Goal: Information Seeking & Learning: Learn about a topic

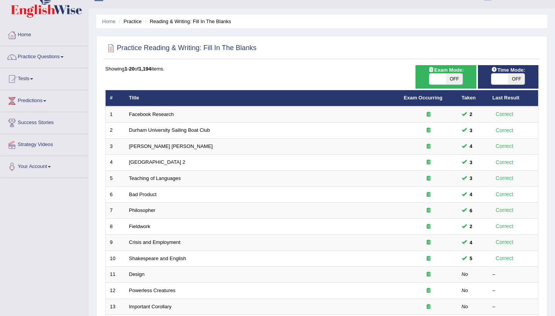
scroll to position [16, 0]
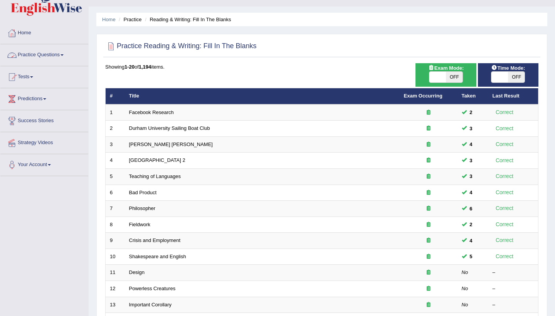
click at [66, 52] on link "Practice Questions" at bounding box center [44, 53] width 88 height 19
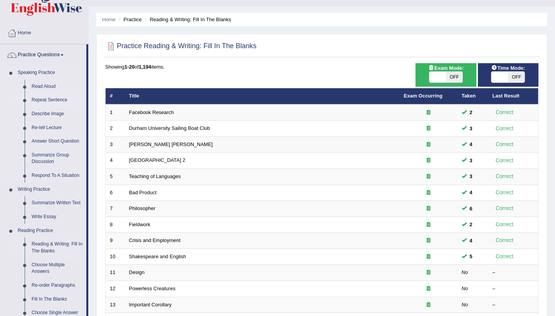
click at [46, 100] on link "Repeat Sentence" at bounding box center [57, 100] width 58 height 14
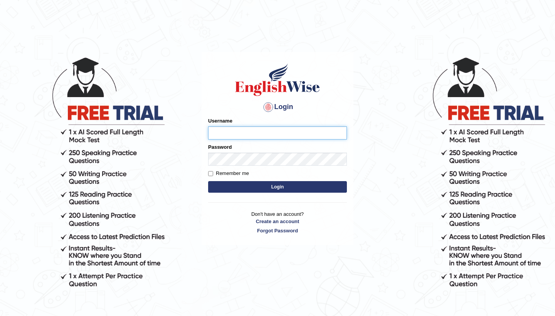
type input "NicolasD"
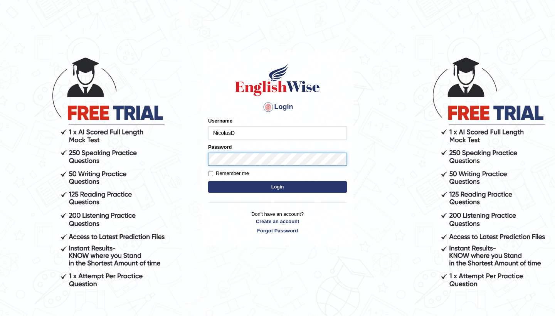
click at [277, 187] on button "Login" at bounding box center [277, 187] width 139 height 12
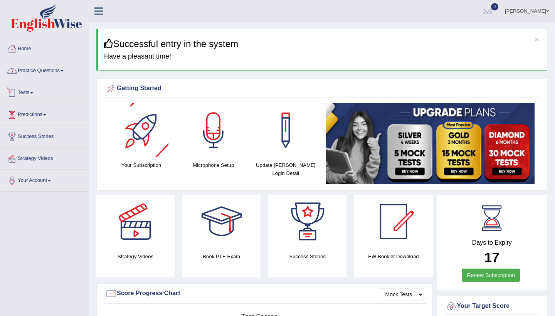
click at [58, 71] on link "Practice Questions" at bounding box center [44, 69] width 88 height 19
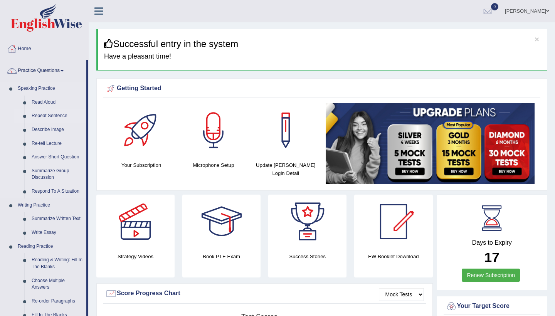
click at [47, 116] on link "Repeat Sentence" at bounding box center [57, 116] width 58 height 14
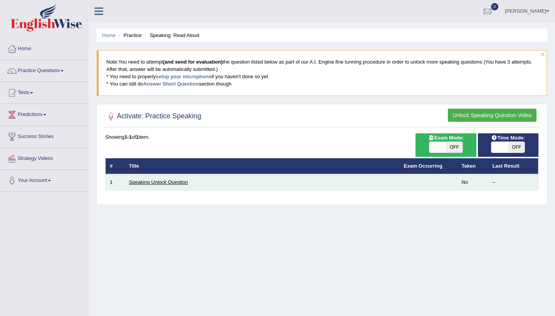
click at [175, 183] on link "Speaking Unlock Question" at bounding box center [158, 182] width 59 height 6
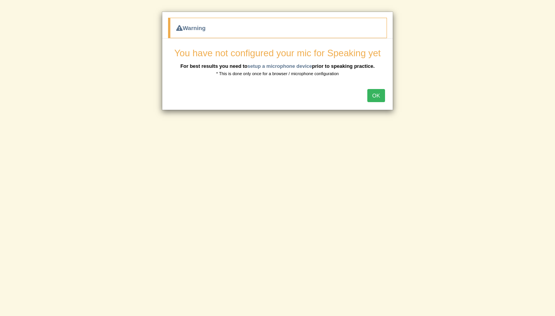
click at [377, 97] on button "OK" at bounding box center [376, 95] width 18 height 13
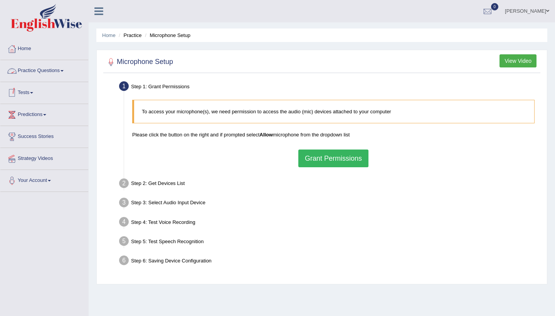
click at [36, 91] on link "Tests" at bounding box center [44, 91] width 88 height 19
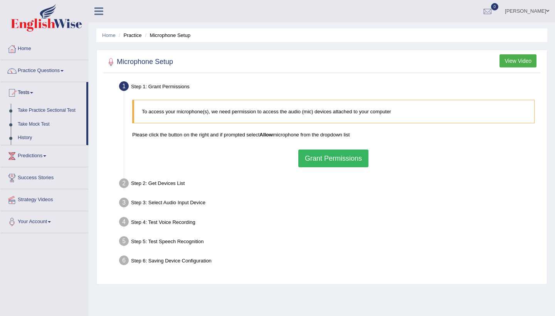
click at [49, 74] on link "Practice Questions" at bounding box center [44, 69] width 88 height 19
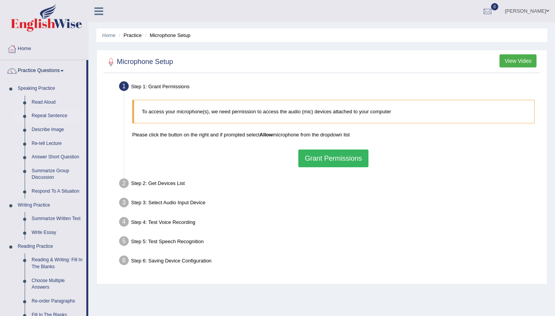
click at [52, 112] on link "Repeat Sentence" at bounding box center [57, 116] width 58 height 14
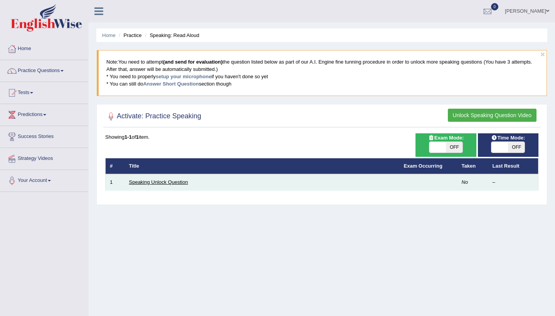
click at [160, 183] on link "Speaking Unlock Question" at bounding box center [158, 182] width 59 height 6
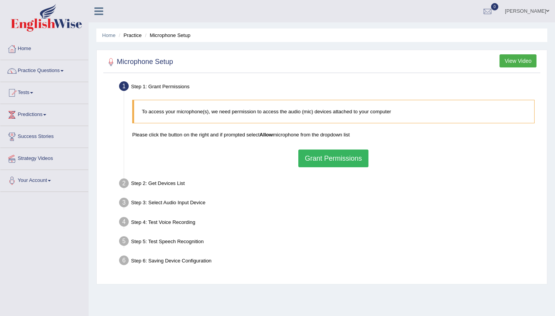
click at [331, 157] on button "Grant Permissions" at bounding box center [333, 159] width 70 height 18
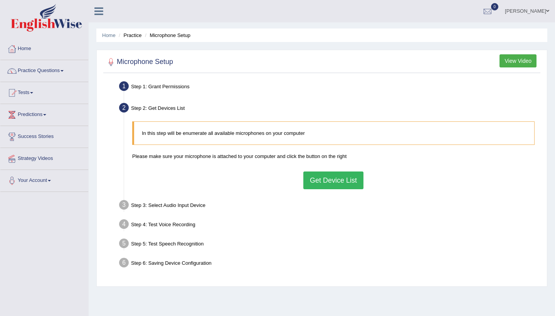
click at [326, 184] on button "Get Device List" at bounding box center [333, 180] width 60 height 18
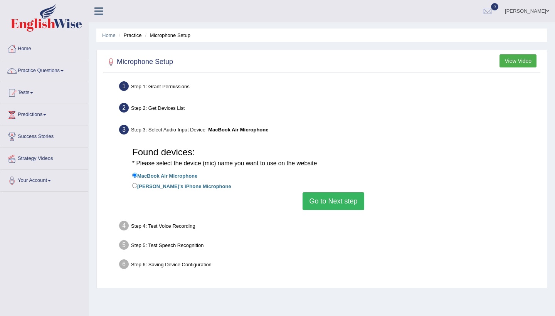
click at [316, 199] on button "Go to Next step" at bounding box center [332, 201] width 61 height 18
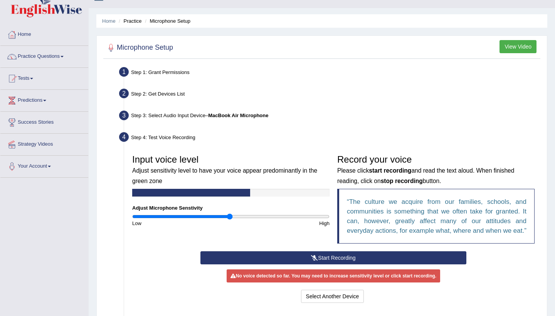
scroll to position [15, 0]
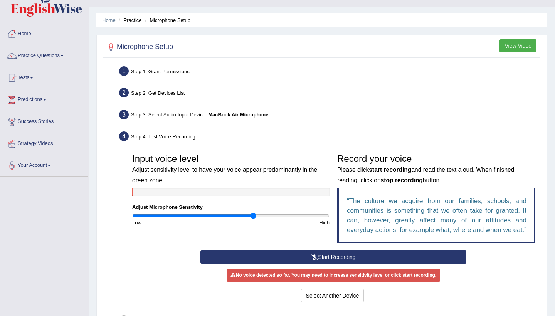
click at [254, 217] on input "range" at bounding box center [230, 216] width 197 height 6
click at [234, 215] on input "range" at bounding box center [230, 216] width 197 height 6
click at [254, 214] on input "range" at bounding box center [230, 216] width 197 height 6
type input "1.1"
click at [239, 216] on input "range" at bounding box center [230, 216] width 197 height 6
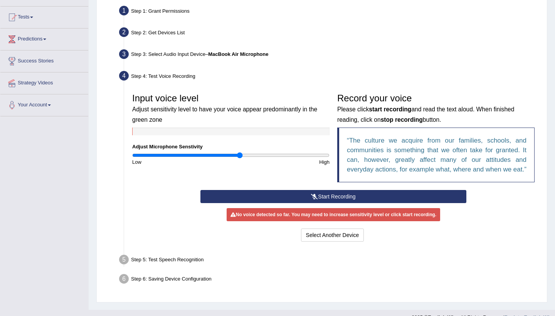
scroll to position [76, 0]
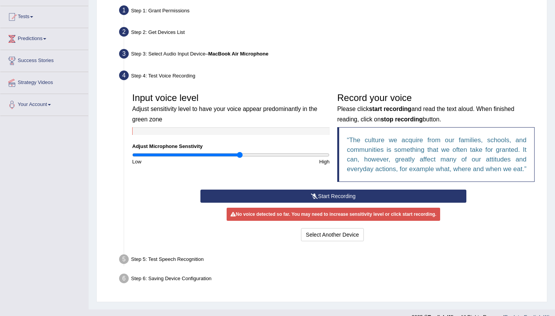
click at [323, 203] on button "Start Recording" at bounding box center [332, 196] width 265 height 13
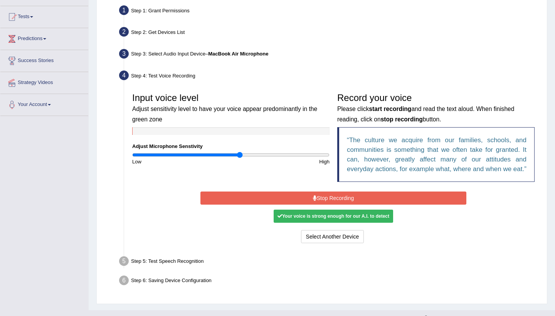
click at [319, 205] on button "Stop Recording" at bounding box center [332, 198] width 265 height 13
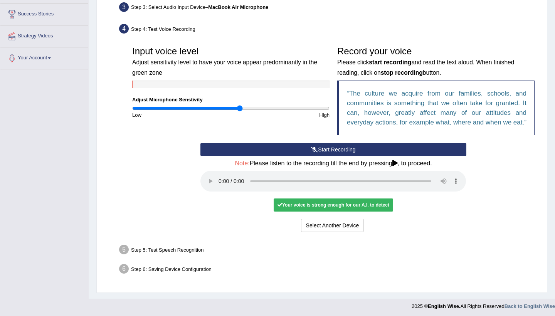
scroll to position [124, 0]
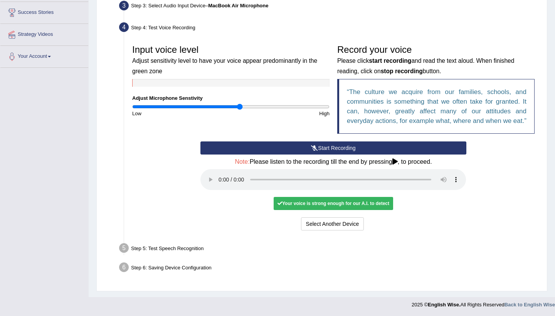
click at [304, 203] on div "Your voice is strong enough for our A.I. to detect" at bounding box center [333, 203] width 119 height 13
click at [217, 183] on audio at bounding box center [332, 179] width 265 height 21
click at [221, 184] on audio at bounding box center [332, 179] width 265 height 21
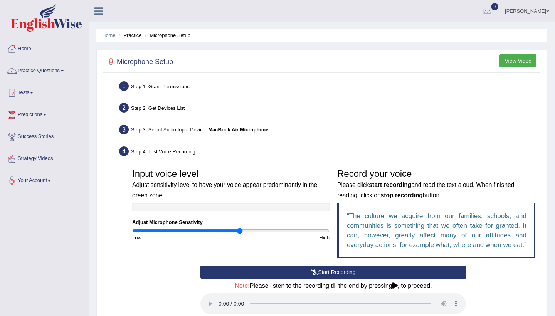
scroll to position [0, 0]
click at [170, 33] on li "Microphone Setup" at bounding box center [166, 35] width 47 height 7
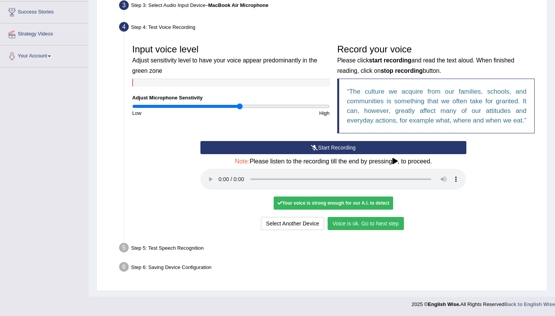
scroll to position [124, 0]
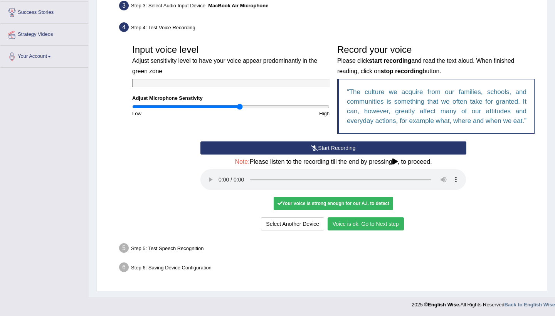
click at [348, 224] on button "Voice is ok. Go to Next step" at bounding box center [366, 223] width 76 height 13
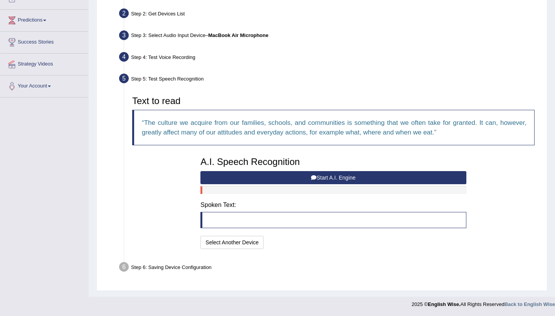
scroll to position [94, 0]
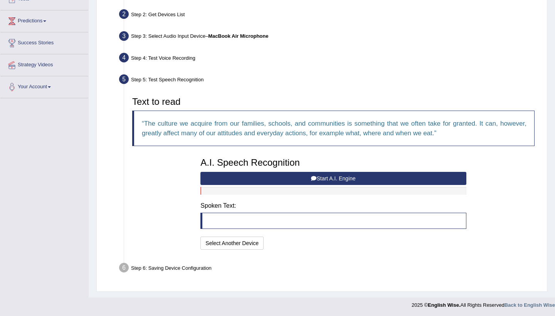
click at [328, 177] on button "Start A.I. Engine" at bounding box center [332, 178] width 265 height 13
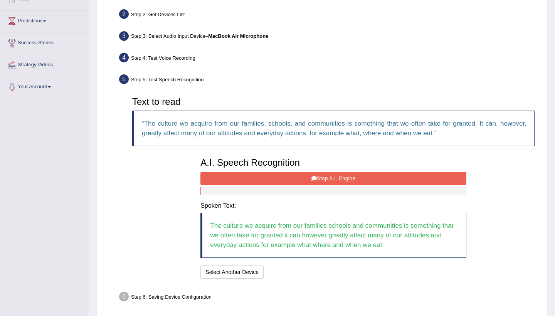
click at [332, 176] on button "Stop A.I. Engine" at bounding box center [332, 178] width 265 height 13
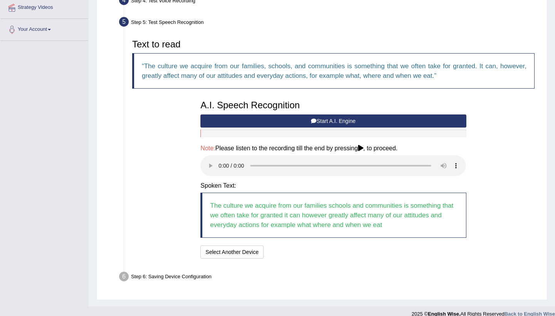
scroll to position [151, 0]
click at [219, 162] on audio at bounding box center [332, 166] width 265 height 21
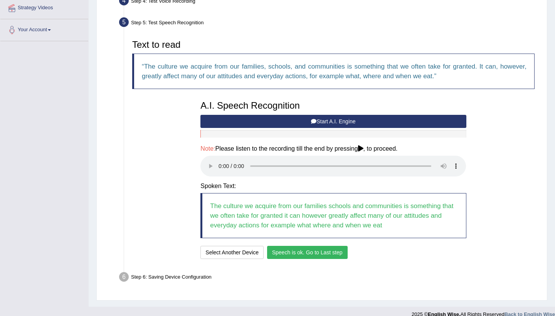
click at [299, 246] on button "Speech is ok. Go to Last step" at bounding box center [307, 252] width 81 height 13
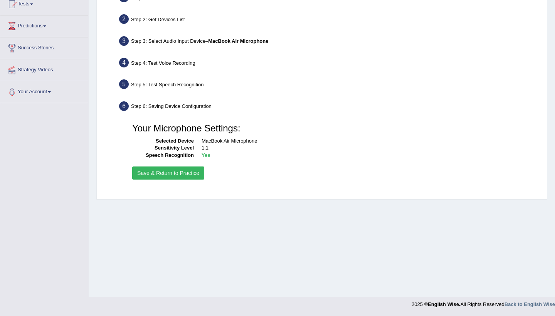
click at [180, 175] on button "Save & Return to Practice" at bounding box center [168, 172] width 72 height 13
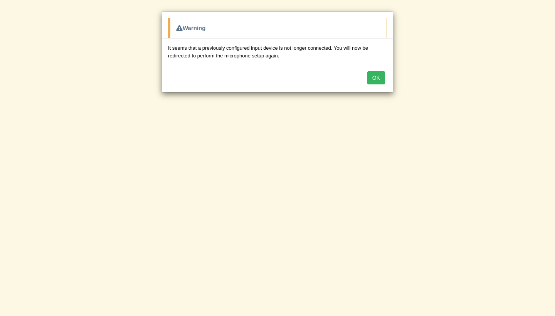
click at [373, 78] on button "OK" at bounding box center [376, 77] width 18 height 13
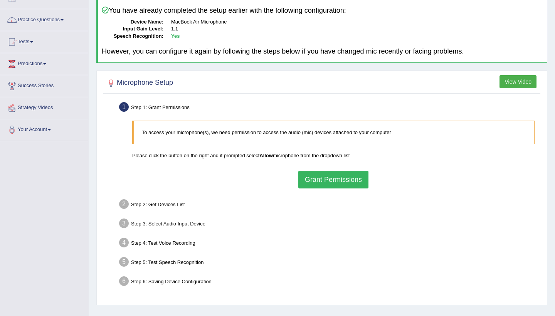
scroll to position [63, 0]
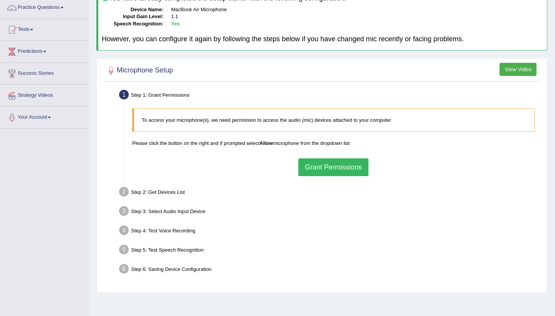
click at [323, 166] on button "Grant Permissions" at bounding box center [333, 167] width 70 height 18
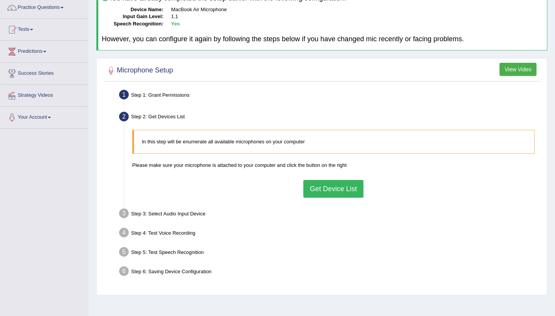
click at [323, 187] on button "Get Device List" at bounding box center [333, 189] width 60 height 18
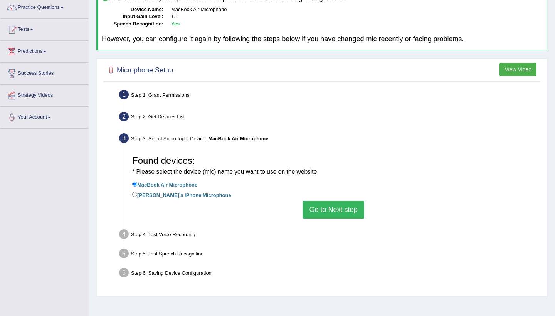
click at [322, 207] on button "Go to Next step" at bounding box center [332, 210] width 61 height 18
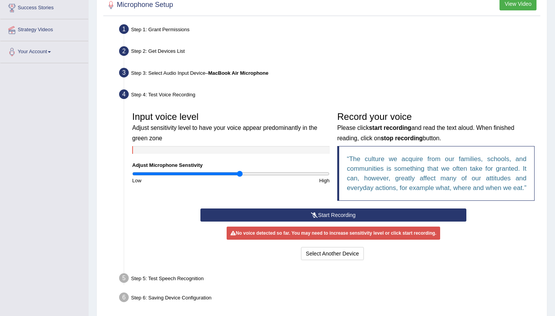
scroll to position [130, 0]
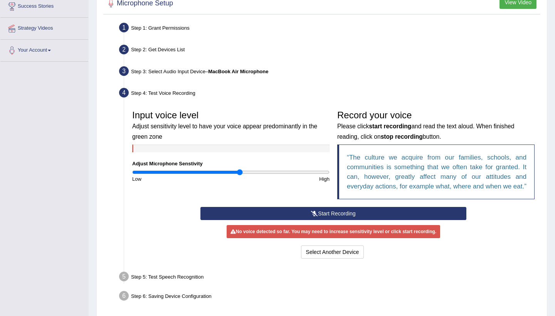
click at [326, 220] on button "Start Recording" at bounding box center [332, 213] width 265 height 13
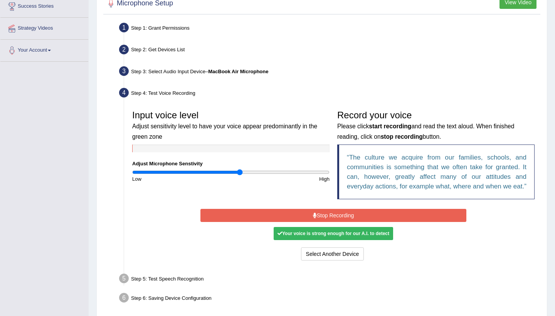
click at [326, 221] on button "Stop Recording" at bounding box center [332, 215] width 265 height 13
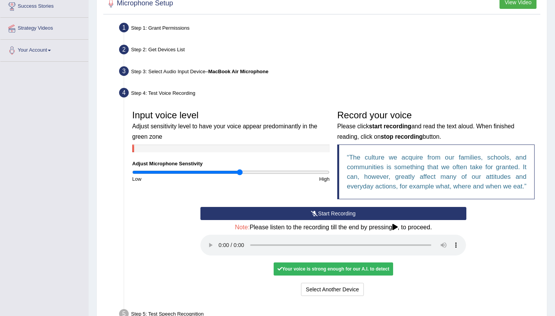
click at [302, 267] on div "Your voice is strong enough for our A.I. to detect" at bounding box center [333, 268] width 119 height 13
click at [219, 247] on audio at bounding box center [332, 245] width 265 height 21
click at [231, 248] on audio at bounding box center [332, 245] width 265 height 21
click at [358, 290] on button "Voice is ok. Go to Next step" at bounding box center [366, 289] width 76 height 13
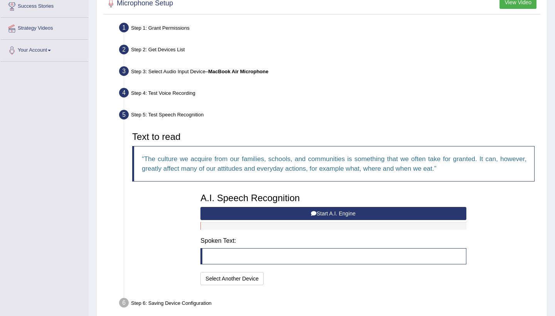
click at [311, 211] on icon at bounding box center [313, 213] width 5 height 5
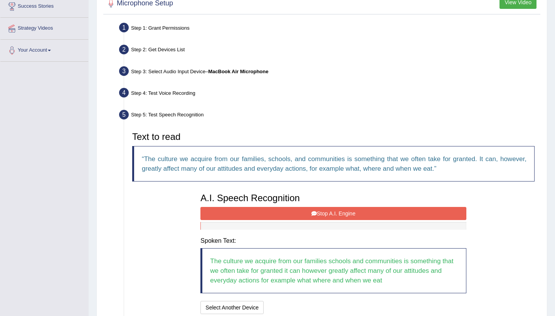
click at [312, 207] on button "Stop A.I. Engine" at bounding box center [332, 213] width 265 height 13
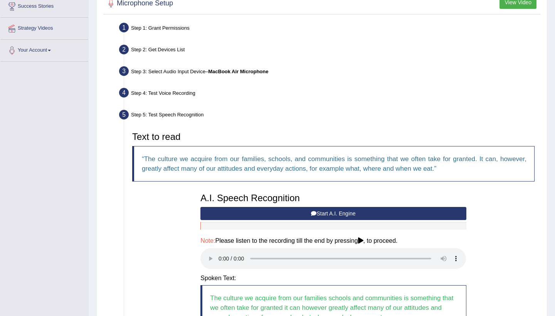
click at [222, 252] on audio at bounding box center [332, 258] width 265 height 21
click at [230, 252] on audio at bounding box center [332, 258] width 265 height 21
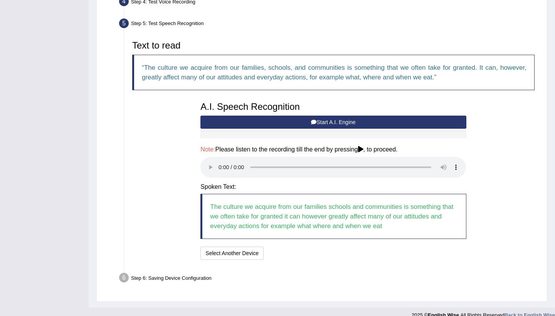
scroll to position [221, 0]
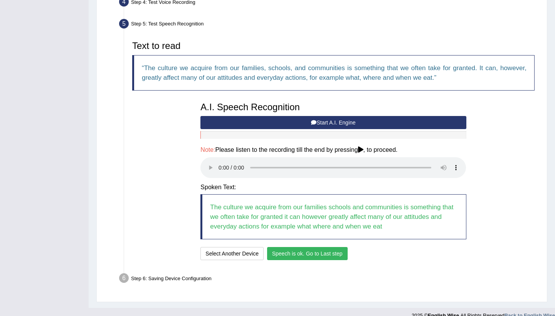
click at [320, 247] on button "Speech is ok. Go to Last step" at bounding box center [307, 253] width 81 height 13
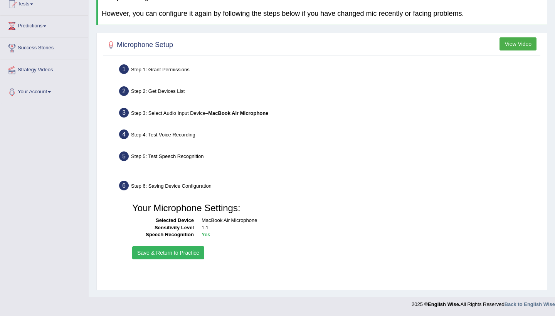
scroll to position [89, 0]
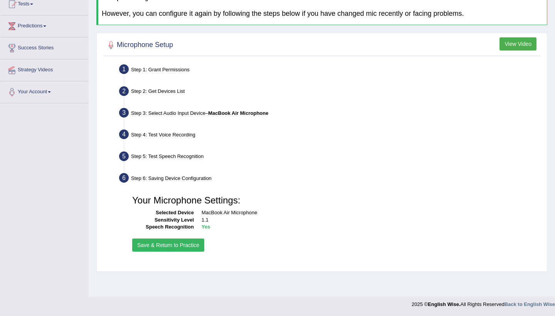
click at [179, 243] on button "Save & Return to Practice" at bounding box center [168, 245] width 72 height 13
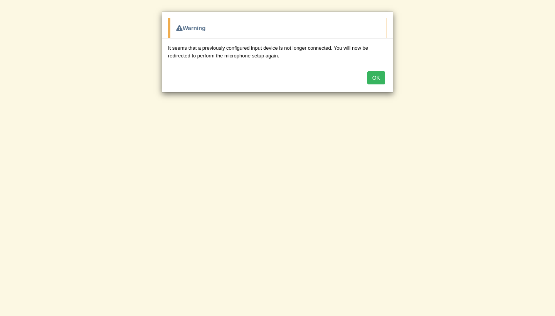
click at [373, 81] on button "OK" at bounding box center [376, 77] width 18 height 13
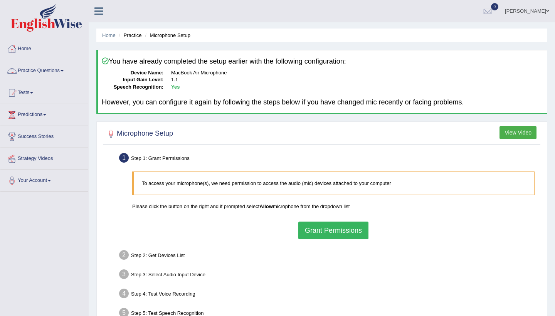
click at [48, 72] on link "Practice Questions" at bounding box center [44, 69] width 88 height 19
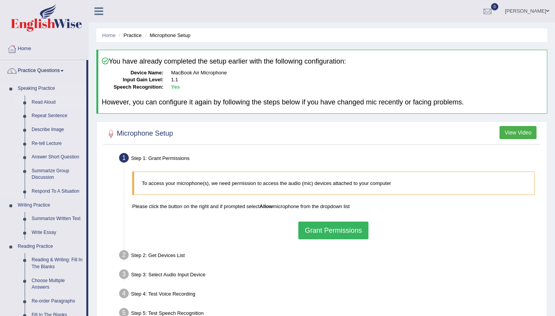
click at [42, 102] on link "Read Aloud" at bounding box center [57, 103] width 58 height 14
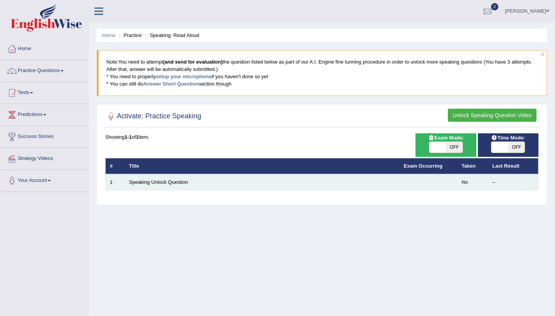
click at [434, 183] on td at bounding box center [429, 182] width 58 height 16
click at [154, 182] on link "Speaking Unlock Question" at bounding box center [158, 182] width 59 height 6
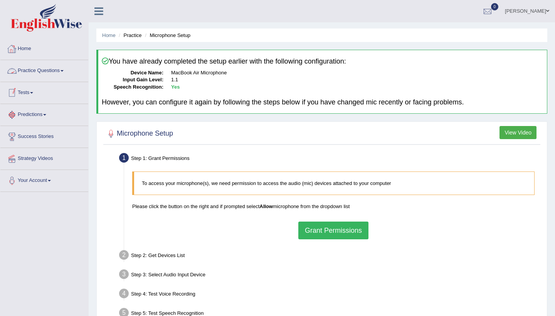
click at [33, 68] on link "Practice Questions" at bounding box center [44, 69] width 88 height 19
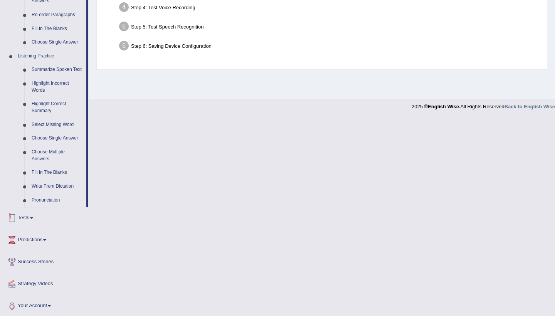
click at [31, 222] on link "Tests" at bounding box center [44, 216] width 88 height 19
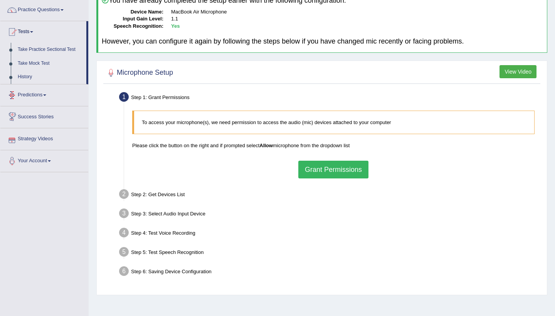
scroll to position [55, 0]
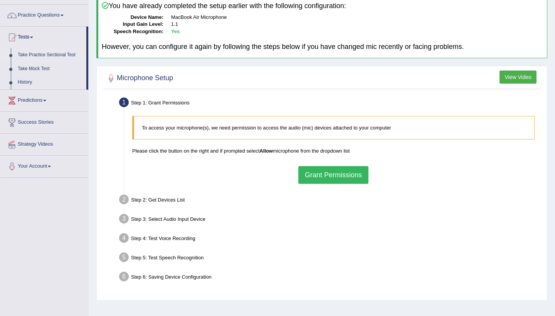
click at [46, 53] on link "Take Practice Sectional Test" at bounding box center [50, 55] width 72 height 14
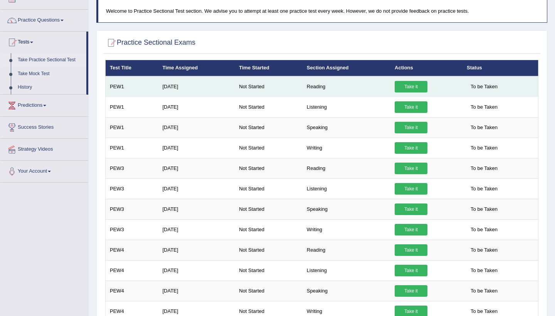
click at [410, 89] on link "Take it" at bounding box center [411, 87] width 33 height 12
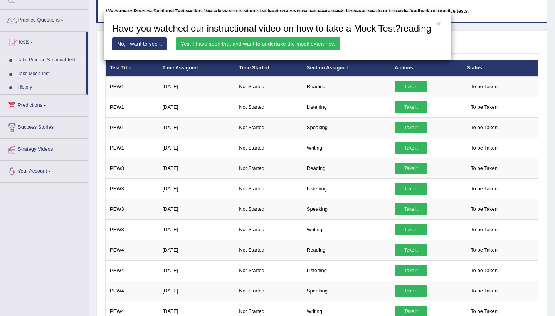
click at [277, 50] on link "Yes, I have seen that and want to undertake the mock exam now" at bounding box center [258, 43] width 165 height 13
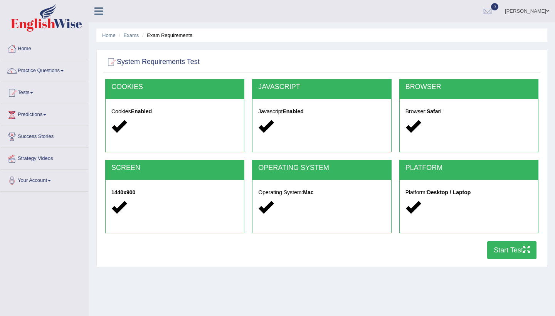
click at [502, 251] on button "Start Test" at bounding box center [511, 250] width 49 height 18
click at [30, 93] on link "Tests" at bounding box center [44, 91] width 88 height 19
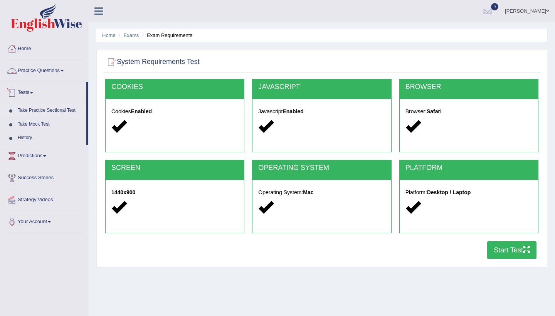
click at [32, 112] on link "Take Practice Sectional Test" at bounding box center [50, 111] width 72 height 14
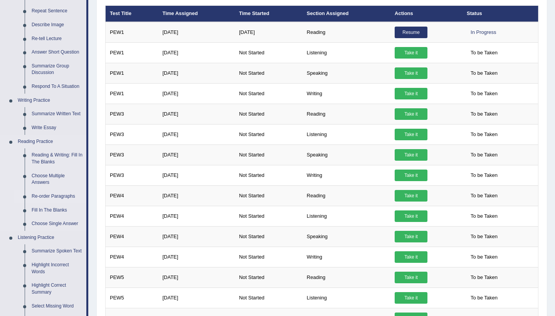
scroll to position [105, 0]
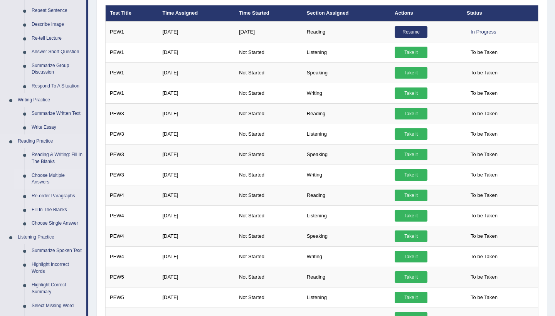
click at [47, 172] on link "Choose Multiple Answers" at bounding box center [57, 179] width 58 height 20
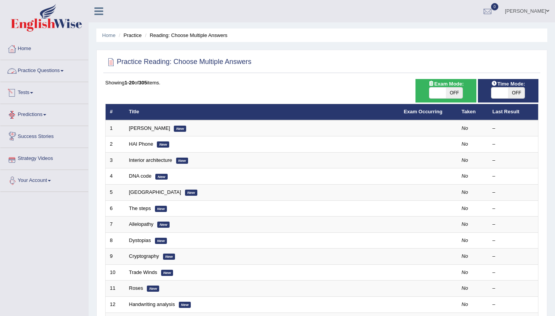
click at [49, 68] on link "Practice Questions" at bounding box center [44, 69] width 88 height 19
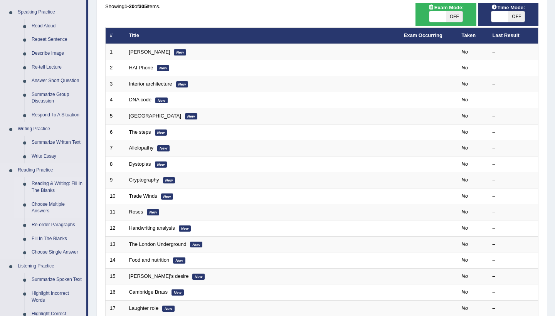
scroll to position [77, 0]
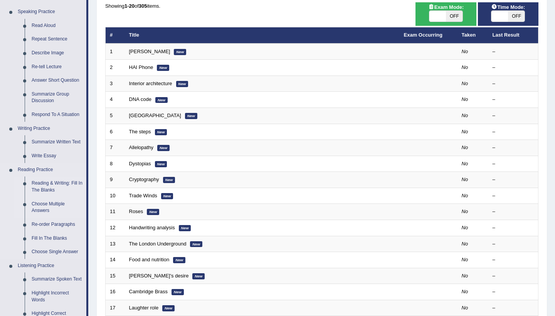
click at [71, 181] on link "Reading & Writing: Fill In The Blanks" at bounding box center [57, 186] width 58 height 20
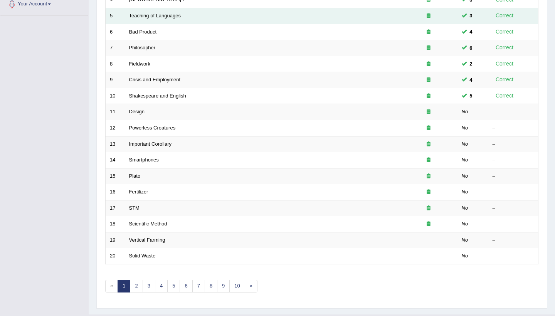
scroll to position [178, 0]
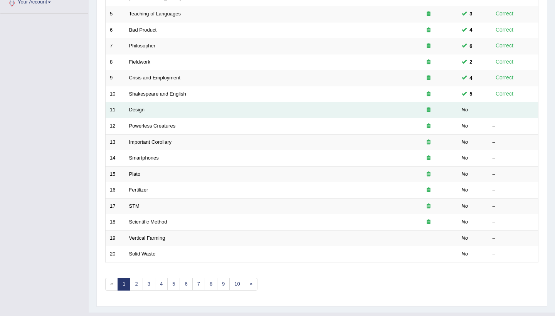
click at [136, 108] on link "Design" at bounding box center [136, 110] width 15 height 6
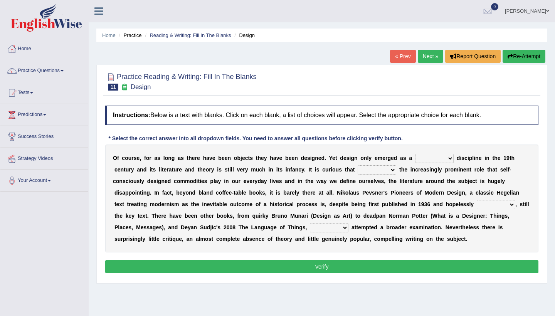
select select "ubiquitous"
select select "despite"
drag, startPoint x: 399, startPoint y: 181, endPoint x: 464, endPoint y: 183, distance: 64.8
click at [464, 183] on div "O f c o u r s e , f o r a s l o n g a s t h e r e h a v e b e e n o b j e c t s…" at bounding box center [321, 199] width 433 height 108
click at [494, 206] on select "dates dating date dated" at bounding box center [496, 204] width 39 height 9
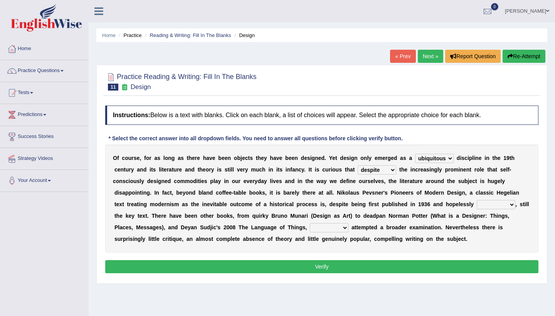
select select "dated"
select select "however"
click at [341, 265] on button "Verify" at bounding box center [321, 266] width 433 height 13
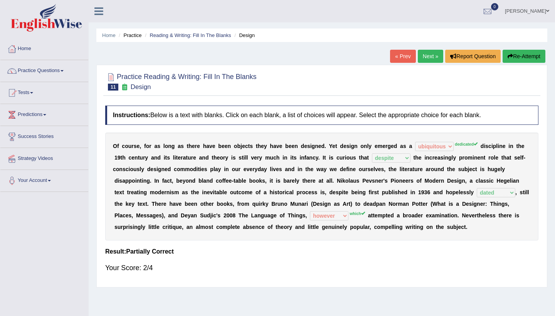
click at [527, 58] on button "Re-Attempt" at bounding box center [523, 56] width 43 height 13
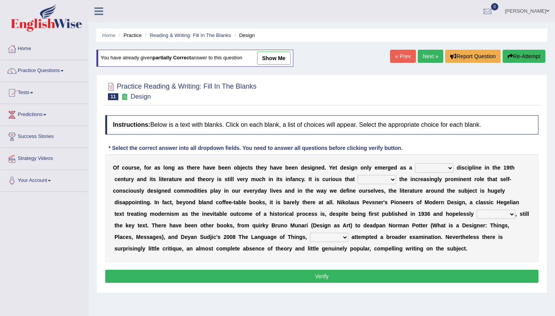
select select "dedicated"
select select "despite"
select select "dated"
select select "however"
click at [337, 272] on button "Verify" at bounding box center [321, 276] width 433 height 13
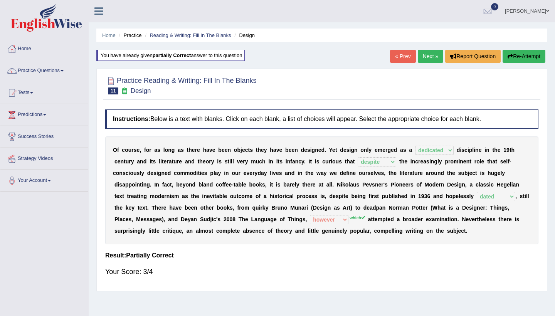
click at [523, 59] on button "Re-Attempt" at bounding box center [523, 56] width 43 height 13
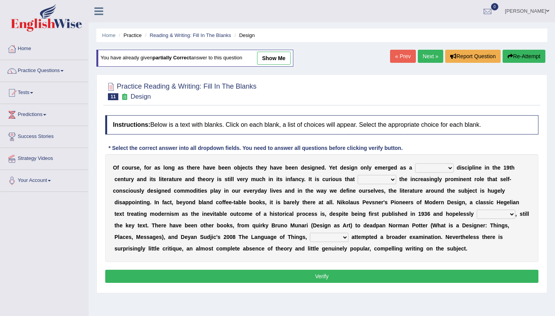
select select "dedicated"
select select "despite"
select select "dated"
select select "which"
click at [320, 275] on button "Verify" at bounding box center [321, 276] width 433 height 13
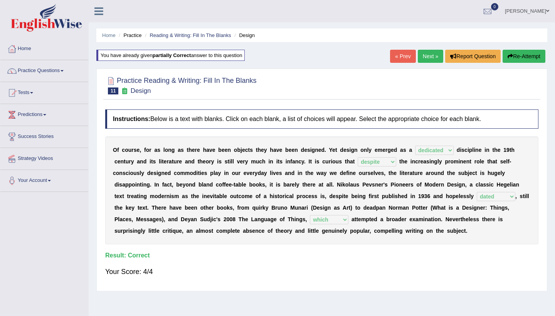
click at [425, 55] on link "Next »" at bounding box center [430, 56] width 25 height 13
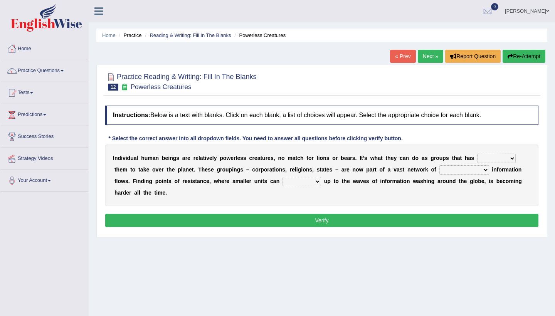
select select "enabled"
select select "interconnected"
select select "raise"
click at [355, 219] on button "Verify" at bounding box center [321, 220] width 433 height 13
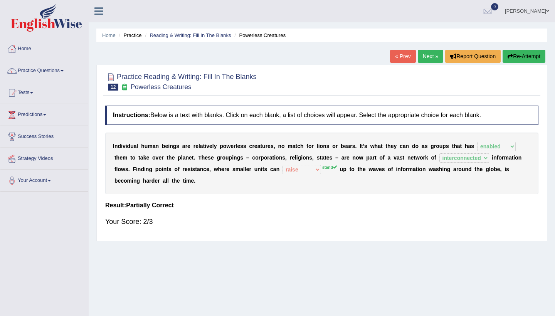
click at [521, 54] on button "Re-Attempt" at bounding box center [523, 56] width 43 height 13
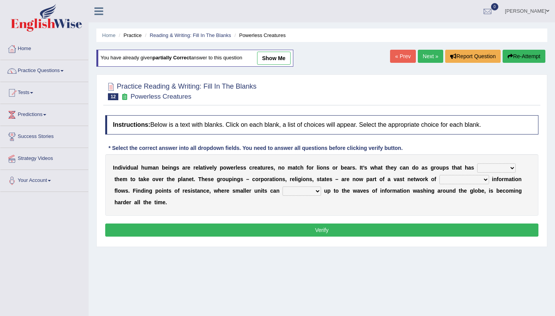
select select "enabled"
select select "interconnected"
select select "stand"
click at [302, 230] on button "Verify" at bounding box center [321, 229] width 433 height 13
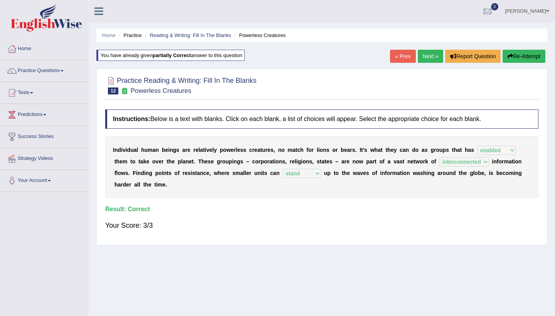
click at [426, 55] on link "Next »" at bounding box center [430, 56] width 25 height 13
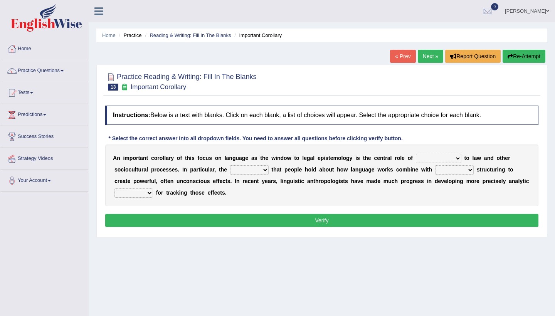
select select "epoch"
select select "ideas"
select select "mandatory"
select select "tools"
click at [184, 220] on button "Verify" at bounding box center [321, 220] width 433 height 13
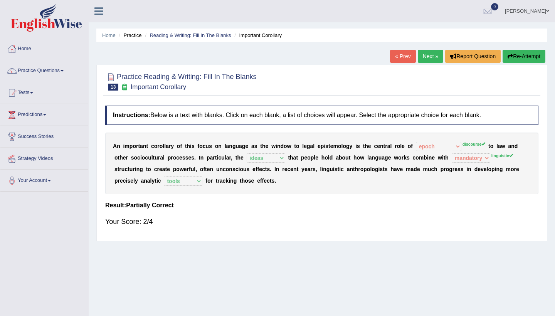
click at [528, 54] on button "Re-Attempt" at bounding box center [523, 56] width 43 height 13
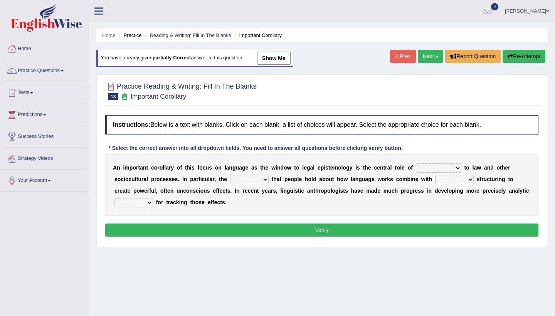
select select "discourse"
select select "ideas"
select select "linguistic"
select select "tools"
click at [221, 225] on button "Verify" at bounding box center [321, 229] width 433 height 13
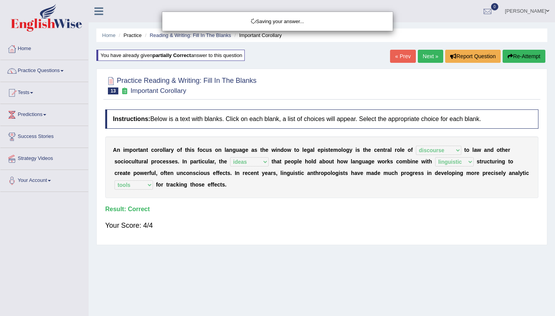
click at [59, 71] on div "Saving your answer..." at bounding box center [277, 158] width 555 height 316
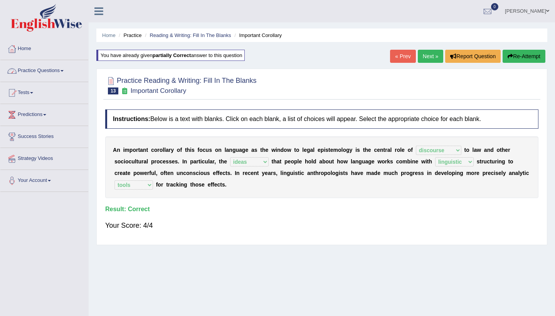
click at [46, 68] on link "Practice Questions" at bounding box center [44, 69] width 88 height 19
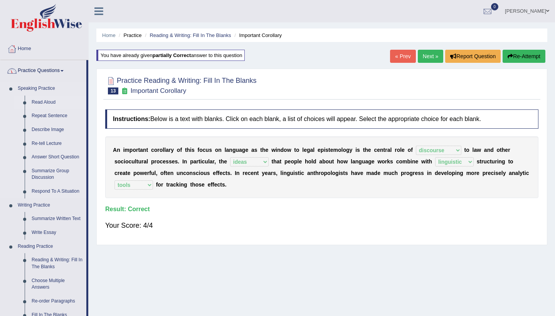
click at [45, 101] on link "Read Aloud" at bounding box center [57, 103] width 58 height 14
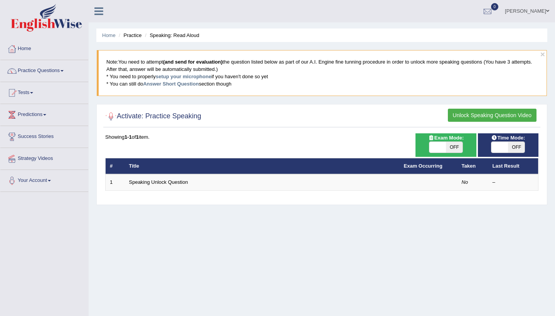
click at [478, 114] on button "Unlock Speaking Question Video" at bounding box center [492, 115] width 89 height 13
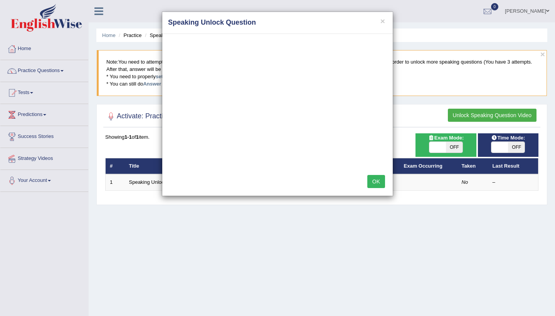
click at [378, 180] on button "OK" at bounding box center [376, 181] width 18 height 13
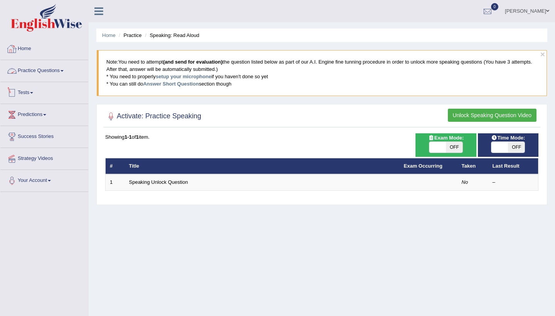
click at [24, 54] on link "Home" at bounding box center [44, 47] width 88 height 19
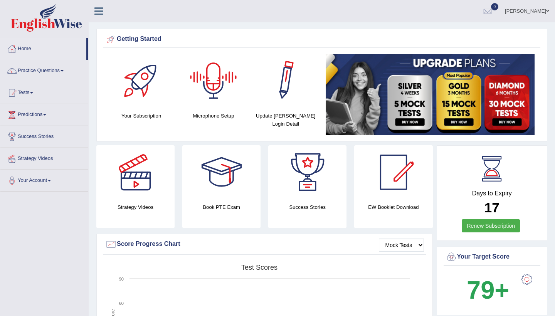
click at [218, 82] on div at bounding box center [214, 81] width 54 height 54
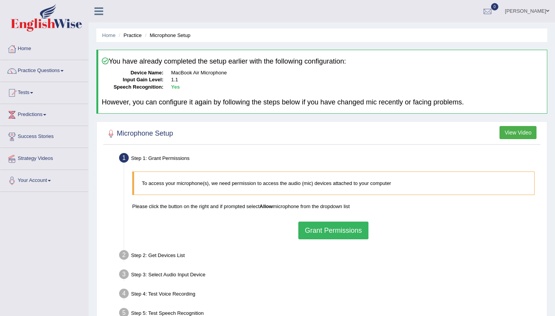
click at [324, 227] on button "Grant Permissions" at bounding box center [333, 231] width 70 height 18
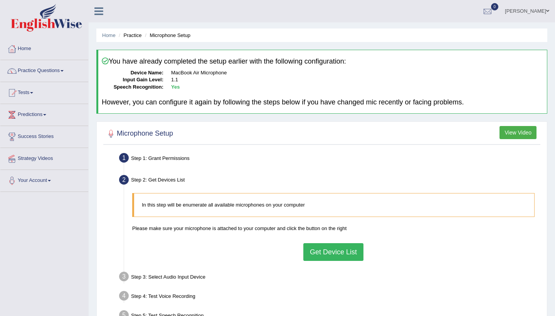
click at [325, 245] on button "Get Device List" at bounding box center [333, 252] width 60 height 18
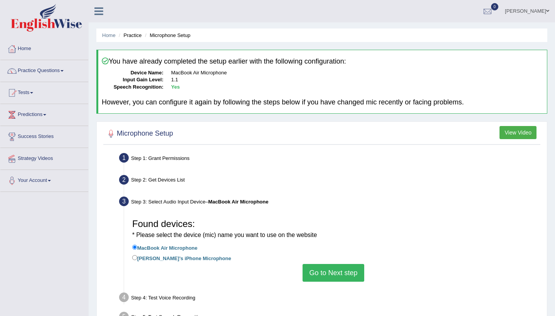
click at [325, 268] on button "Go to Next step" at bounding box center [332, 273] width 61 height 18
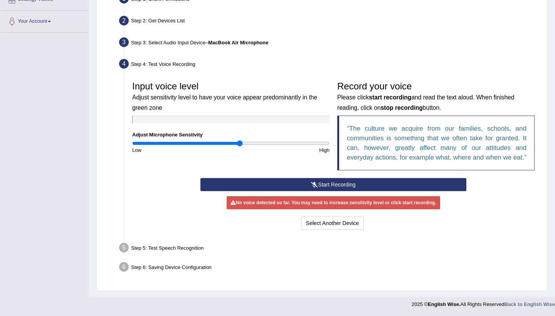
scroll to position [166, 0]
click at [317, 185] on button "Start Recording" at bounding box center [332, 184] width 265 height 13
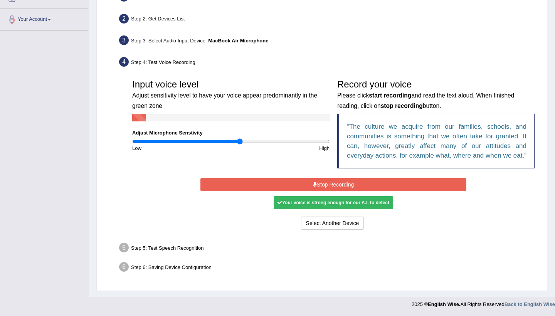
click at [319, 190] on button "Stop Recording" at bounding box center [332, 184] width 265 height 13
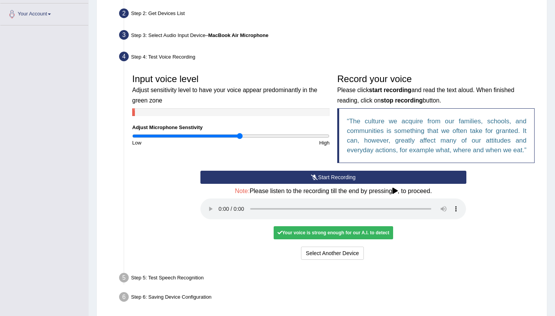
click at [222, 212] on audio at bounding box center [332, 208] width 265 height 21
click at [230, 212] on audio at bounding box center [332, 208] width 265 height 21
click at [358, 255] on button "Voice is ok. Go to Next step" at bounding box center [366, 253] width 76 height 13
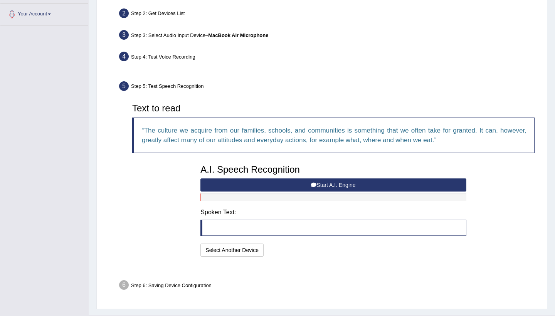
scroll to position [164, 0]
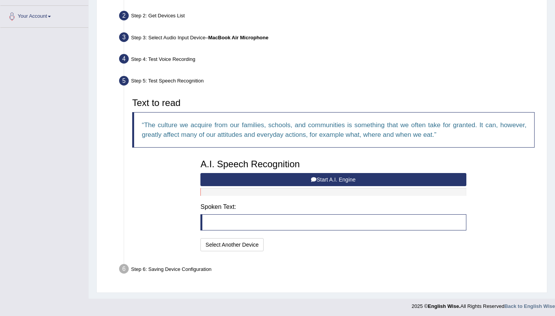
click at [323, 178] on button "Start A.I. Engine" at bounding box center [332, 179] width 265 height 13
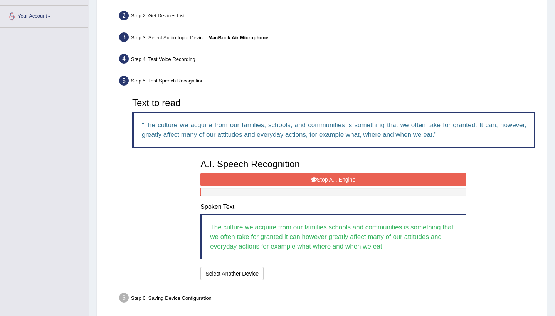
click at [285, 176] on button "Stop A.I. Engine" at bounding box center [332, 179] width 265 height 13
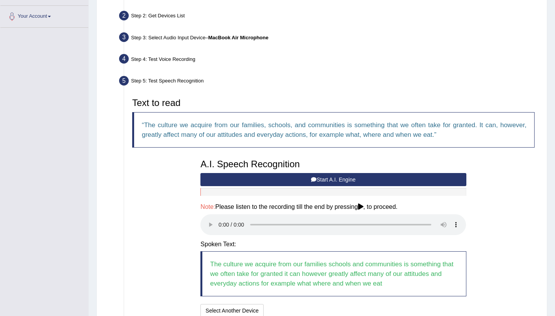
click at [221, 219] on audio at bounding box center [332, 224] width 265 height 21
click at [230, 218] on audio at bounding box center [332, 224] width 265 height 21
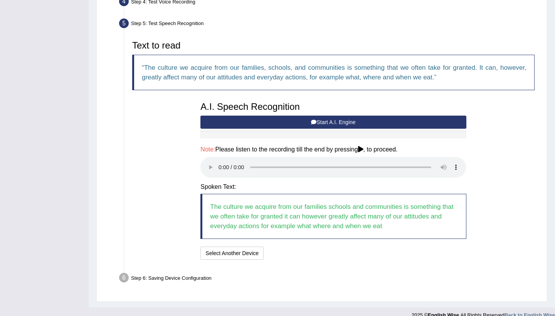
scroll to position [221, 0]
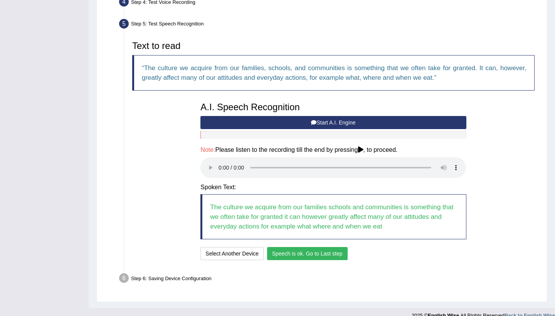
click at [301, 247] on button "Speech is ok. Go to Last step" at bounding box center [307, 253] width 81 height 13
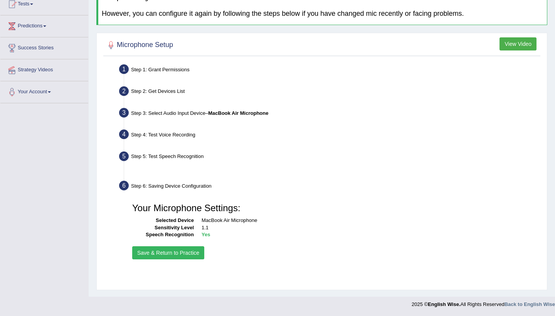
scroll to position [89, 0]
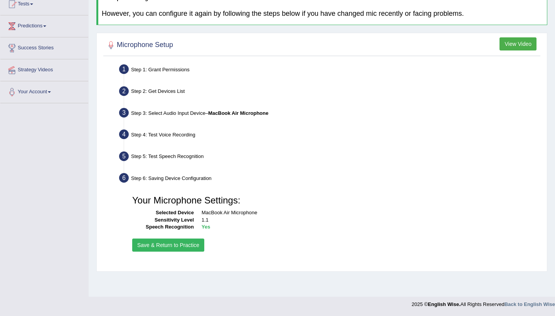
click at [179, 244] on button "Save & Return to Practice" at bounding box center [168, 245] width 72 height 13
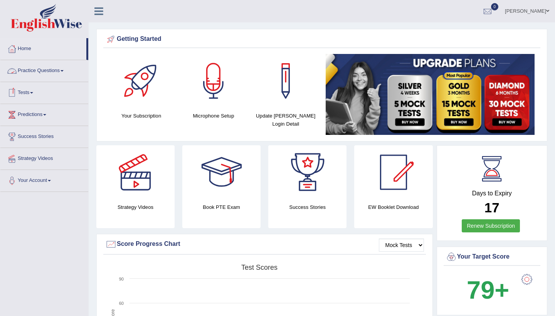
click at [54, 73] on link "Practice Questions" at bounding box center [44, 69] width 88 height 19
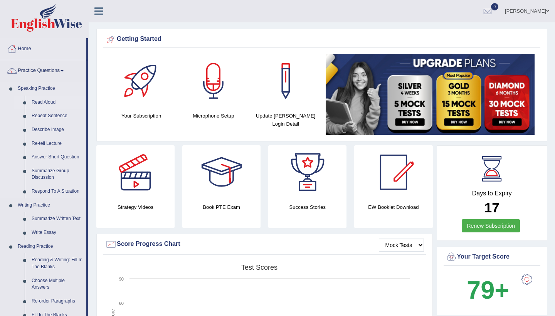
click at [47, 102] on link "Read Aloud" at bounding box center [57, 103] width 58 height 14
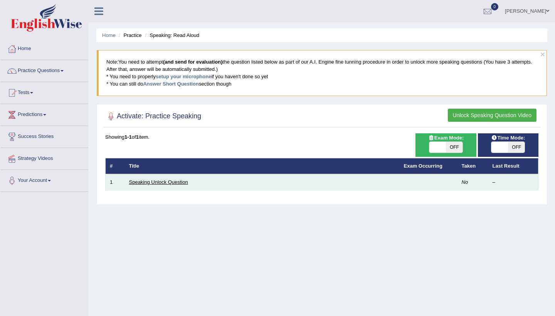
click at [160, 183] on link "Speaking Unlock Question" at bounding box center [158, 182] width 59 height 6
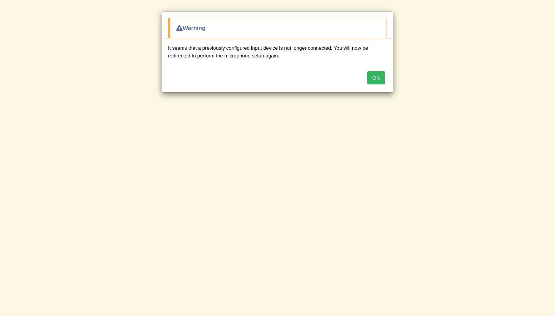
click at [378, 80] on button "OK" at bounding box center [376, 77] width 18 height 13
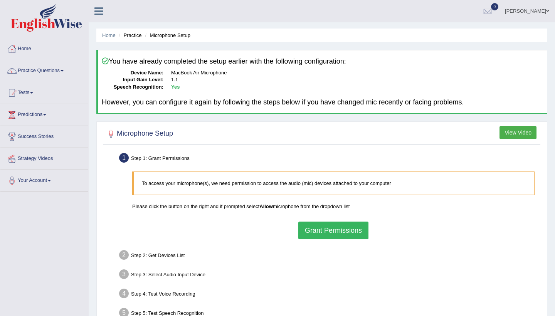
click at [324, 226] on button "Grant Permissions" at bounding box center [333, 231] width 70 height 18
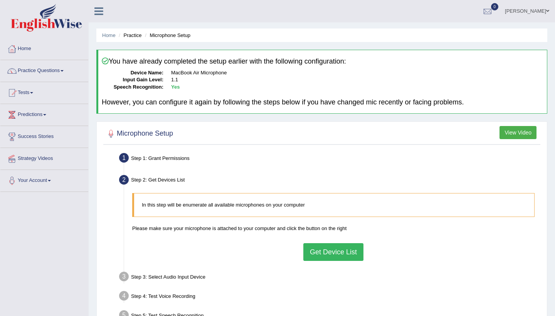
click at [325, 250] on button "Get Device List" at bounding box center [333, 252] width 60 height 18
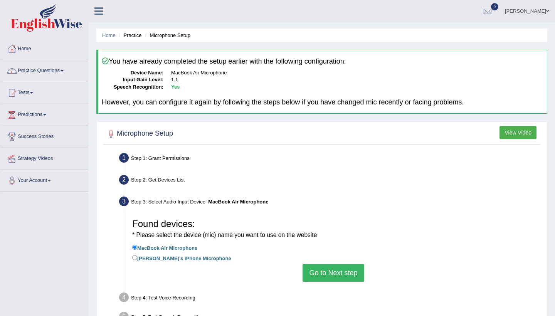
click at [325, 267] on button "Go to Next step" at bounding box center [332, 273] width 61 height 18
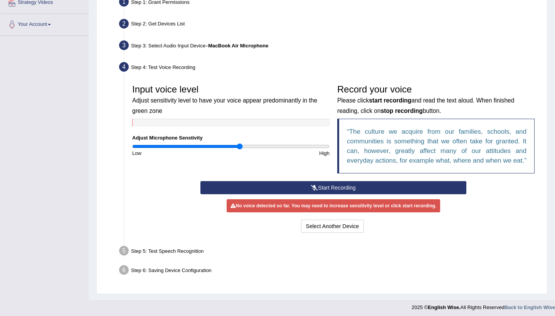
scroll to position [157, 0]
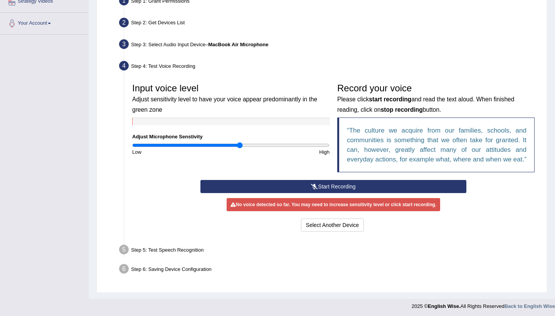
click at [301, 193] on button "Start Recording" at bounding box center [332, 186] width 265 height 13
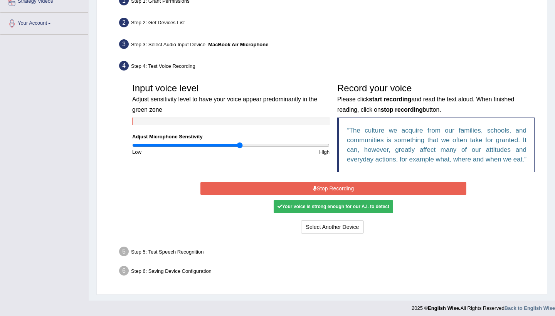
click at [329, 194] on button "Stop Recording" at bounding box center [332, 188] width 265 height 13
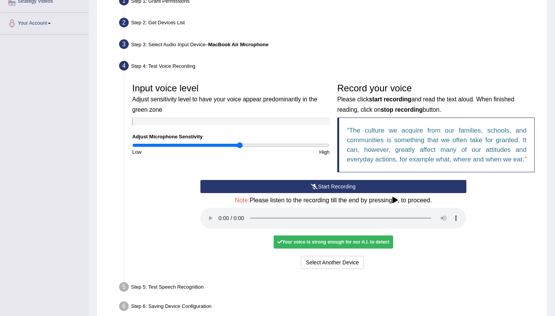
click at [220, 221] on audio at bounding box center [332, 218] width 265 height 21
click at [233, 221] on audio at bounding box center [332, 218] width 265 height 21
click at [369, 263] on button "Voice is ok. Go to Next step" at bounding box center [366, 262] width 76 height 13
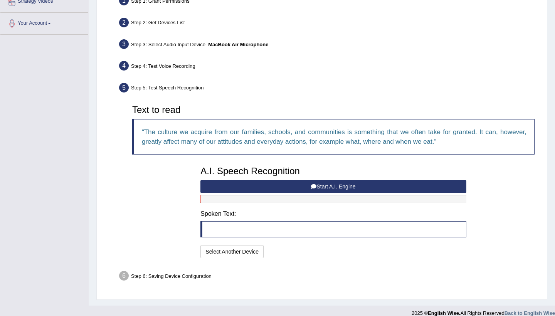
click at [333, 184] on button "Start A.I. Engine" at bounding box center [332, 186] width 265 height 13
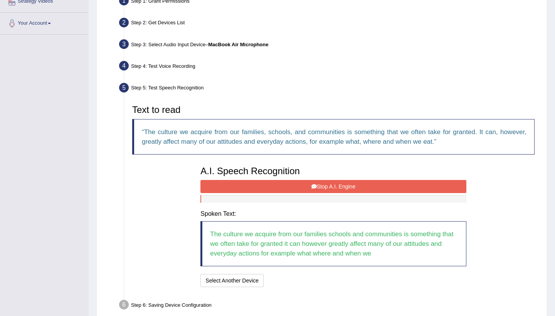
click at [348, 187] on button "Stop A.I. Engine" at bounding box center [332, 186] width 265 height 13
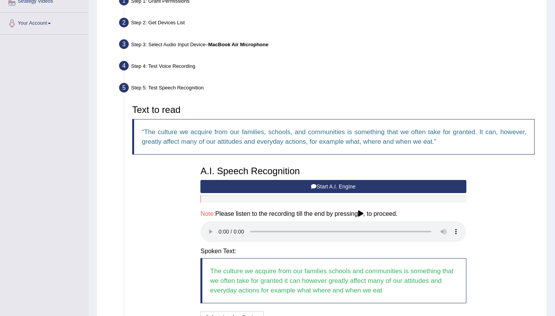
click at [219, 223] on audio at bounding box center [332, 231] width 265 height 21
click at [233, 224] on audio at bounding box center [332, 231] width 265 height 21
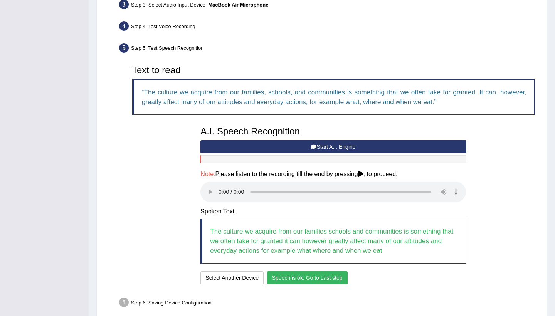
click at [319, 271] on button "Speech is ok. Go to Last step" at bounding box center [307, 277] width 81 height 13
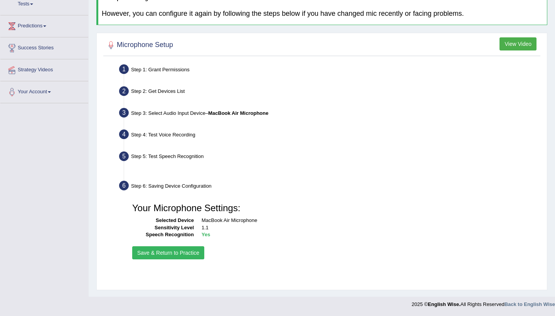
scroll to position [89, 0]
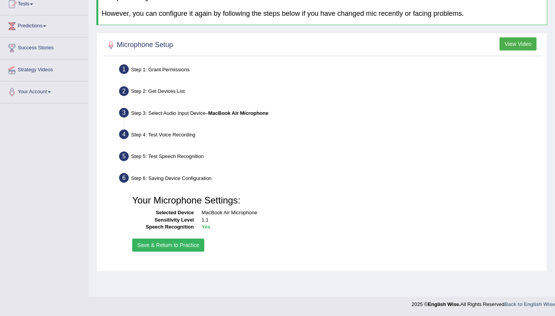
click at [185, 243] on button "Save & Return to Practice" at bounding box center [168, 245] width 72 height 13
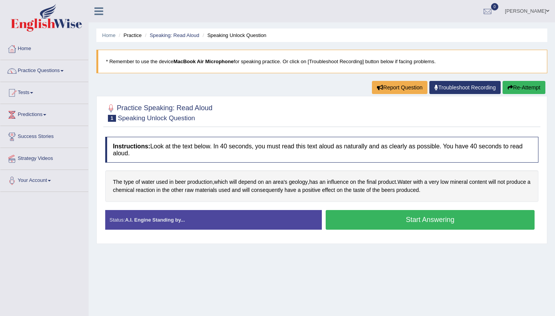
click at [397, 220] on button "Start Answering" at bounding box center [430, 220] width 209 height 20
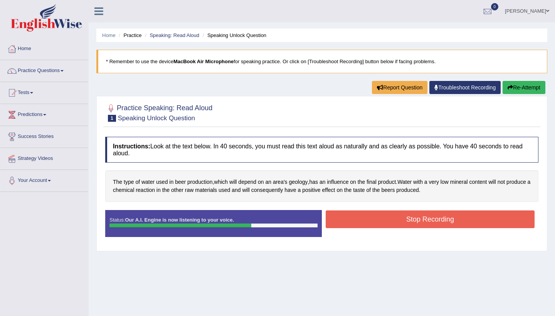
click at [408, 222] on button "Stop Recording" at bounding box center [430, 219] width 209 height 18
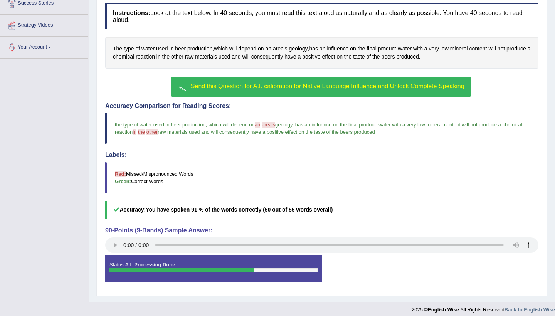
scroll to position [132, 0]
